Goal: Task Accomplishment & Management: Use online tool/utility

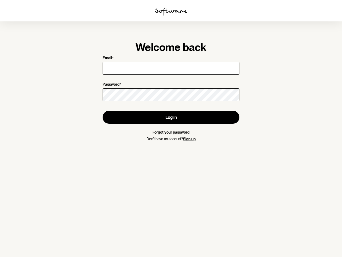
click at [171, 12] on img at bounding box center [171, 11] width 32 height 9
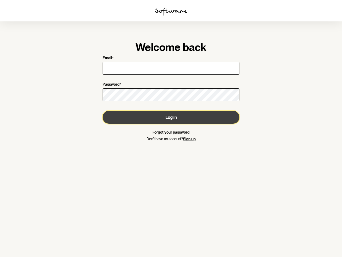
click at [171, 117] on button "Log in" at bounding box center [171, 117] width 137 height 13
